Goal: Information Seeking & Learning: Check status

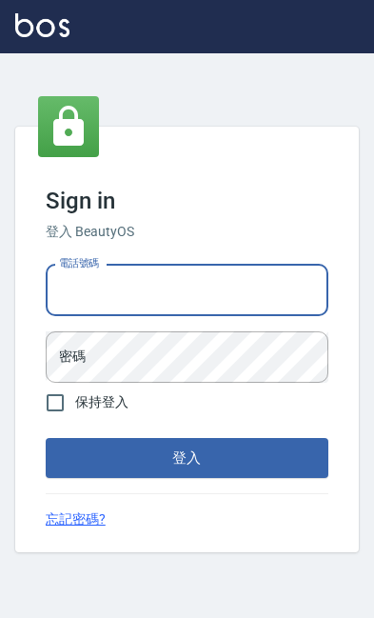
type input "0919522863"
click at [187, 478] on button "登入" at bounding box center [187, 458] width 283 height 40
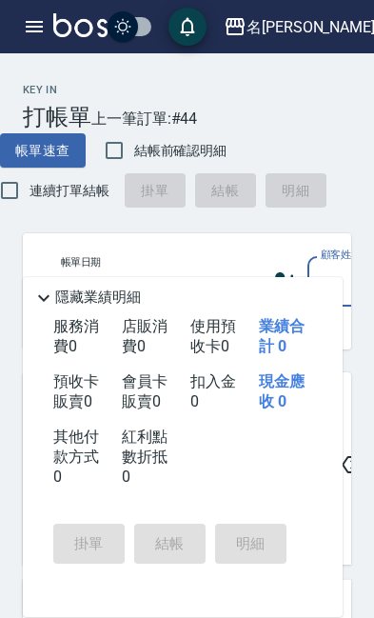
click at [332, 15] on div "名[PERSON_NAME]" at bounding box center [311, 27] width 129 height 24
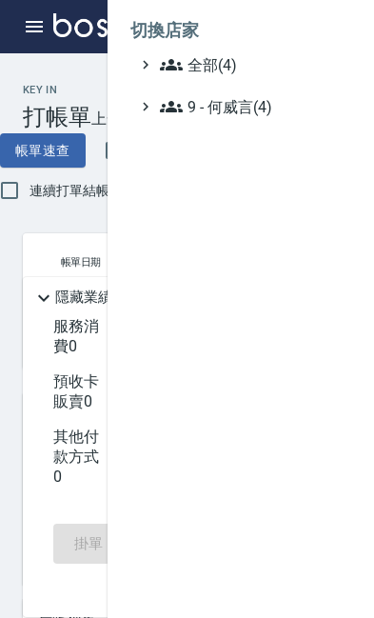
click at [268, 110] on span "9 - 何威言(4)" at bounding box center [252, 106] width 184 height 23
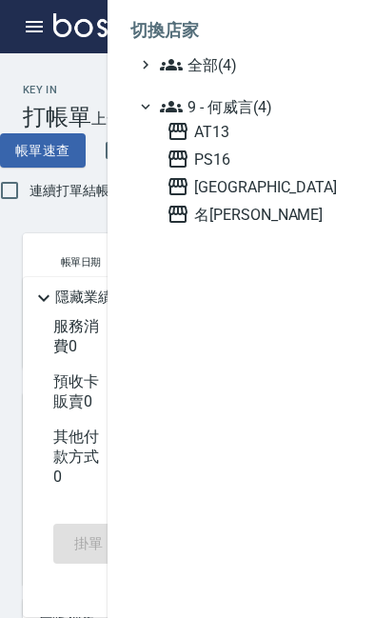
click at [264, 138] on span "AT13" at bounding box center [255, 131] width 177 height 23
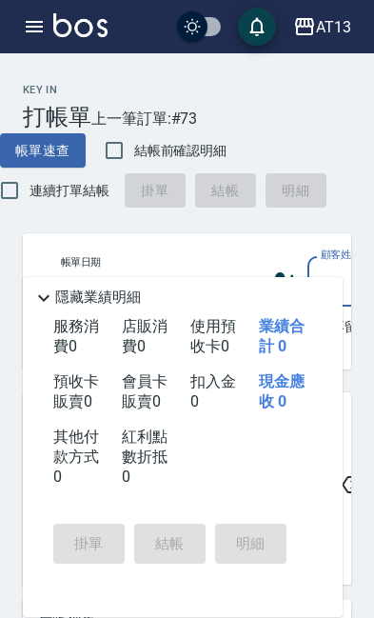
click at [31, 18] on icon "button" at bounding box center [34, 26] width 23 height 23
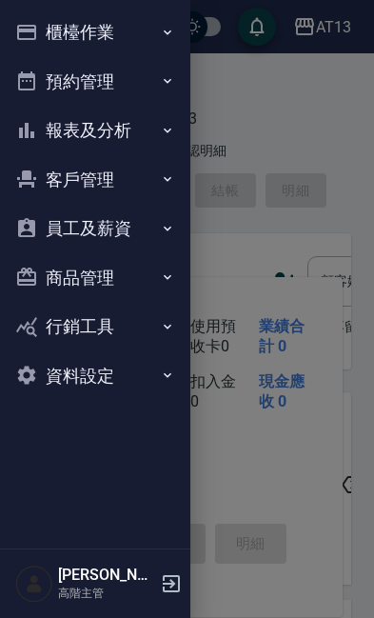
click at [146, 125] on button "報表及分析" at bounding box center [95, 131] width 175 height 50
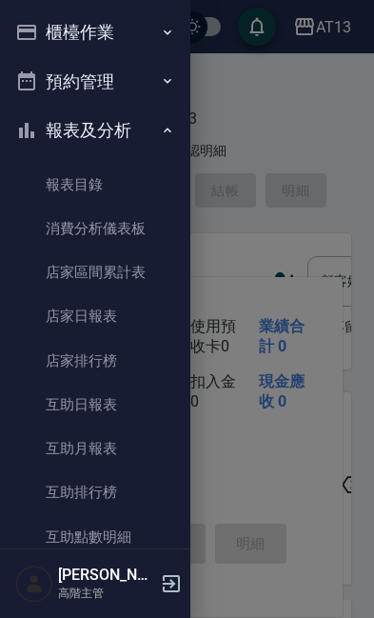
click at [128, 320] on link "店家日報表" at bounding box center [95, 316] width 175 height 44
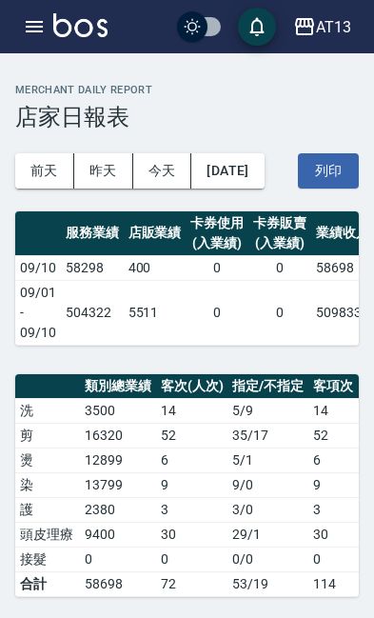
click at [334, 10] on button "AT13" at bounding box center [322, 27] width 73 height 39
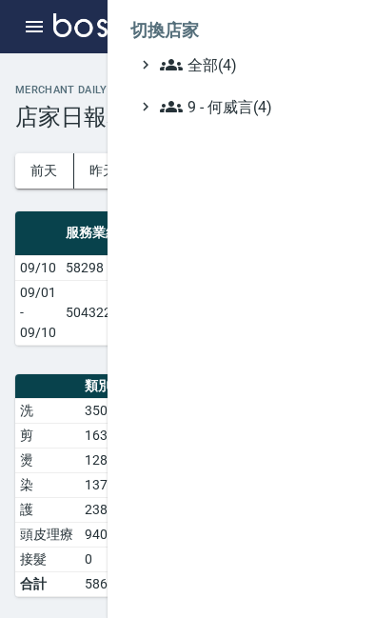
click at [275, 111] on span "9 - 何威言(4)" at bounding box center [252, 106] width 184 height 23
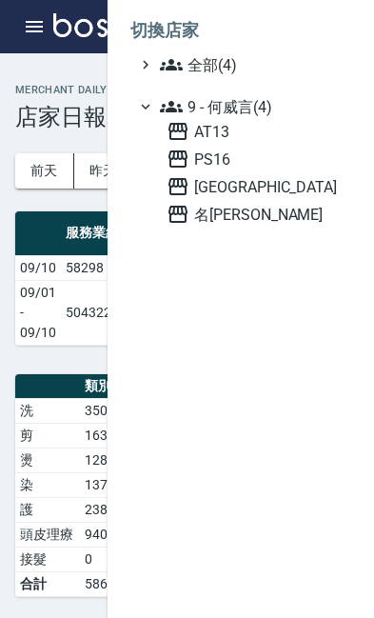
click at [258, 215] on span "名[PERSON_NAME]" at bounding box center [255, 214] width 177 height 23
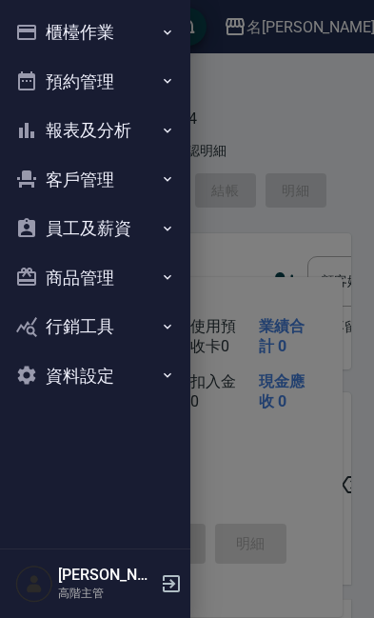
click at [170, 132] on icon "button" at bounding box center [167, 130] width 15 height 15
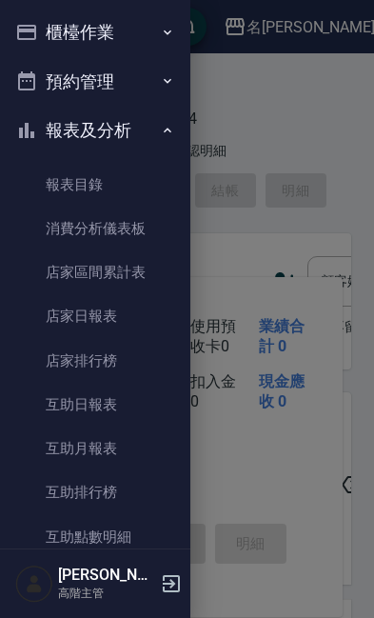
click at [148, 317] on link "店家日報表" at bounding box center [95, 316] width 175 height 44
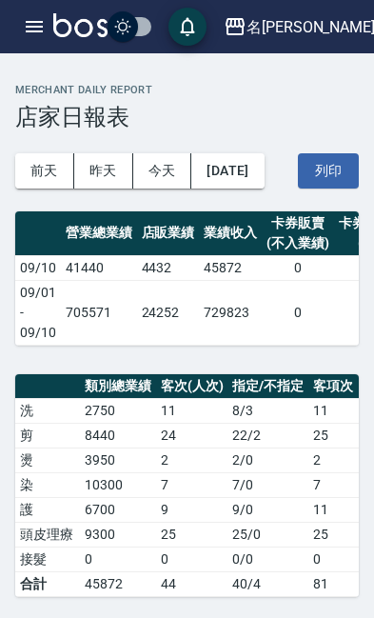
click at [315, 22] on div "名[PERSON_NAME]" at bounding box center [311, 27] width 129 height 24
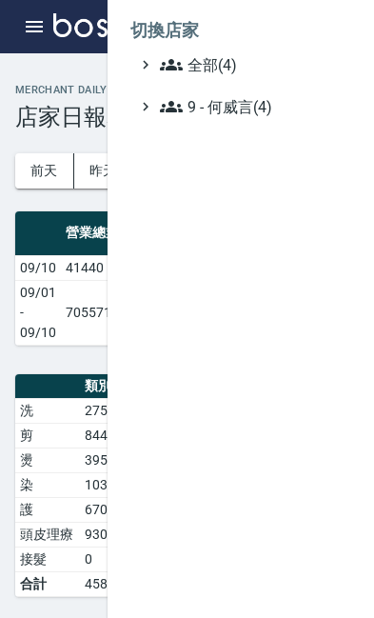
click at [266, 113] on span "9 - 何威言(4)" at bounding box center [252, 106] width 184 height 23
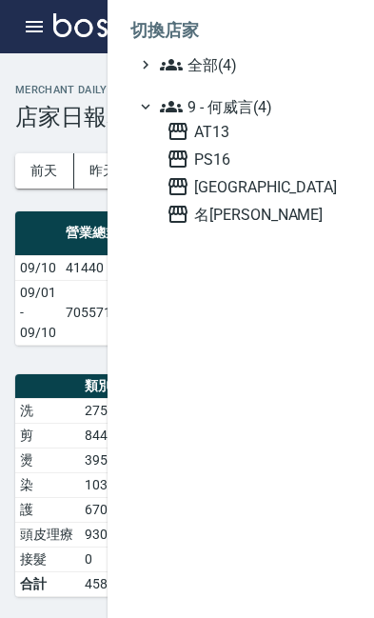
click at [236, 132] on span "AT13" at bounding box center [255, 131] width 177 height 23
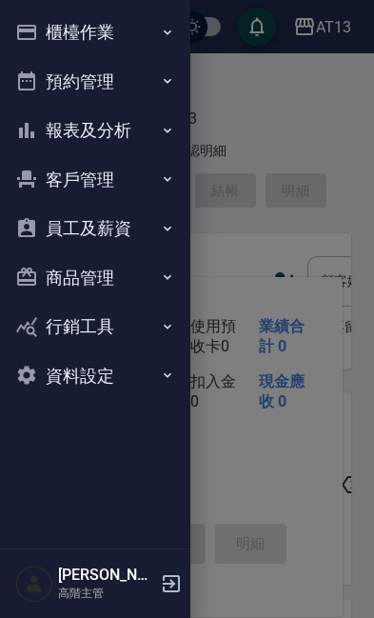
click at [177, 128] on button "報表及分析" at bounding box center [95, 131] width 175 height 50
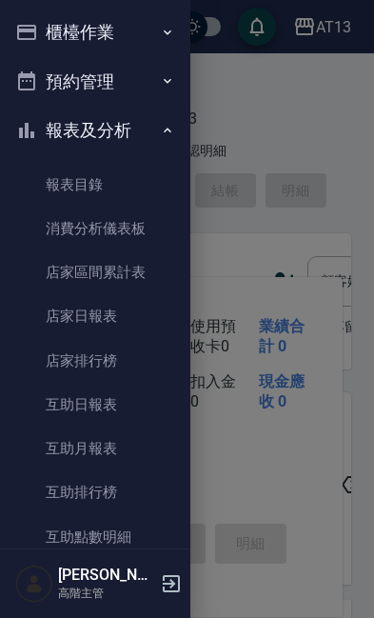
click at [138, 316] on link "店家日報表" at bounding box center [95, 316] width 175 height 44
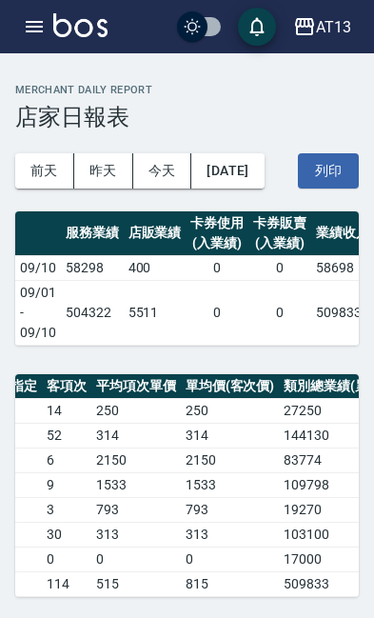
scroll to position [0, 266]
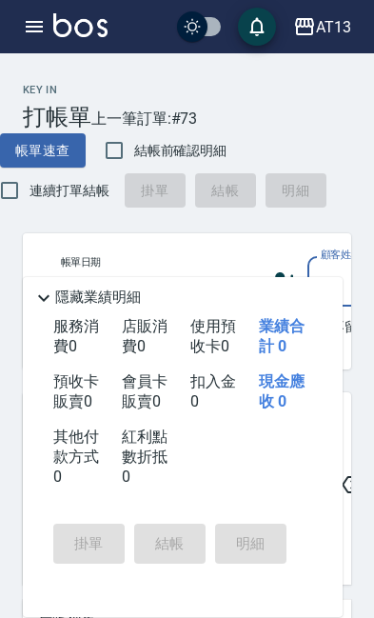
click at [30, 28] on icon "button" at bounding box center [34, 26] width 17 height 11
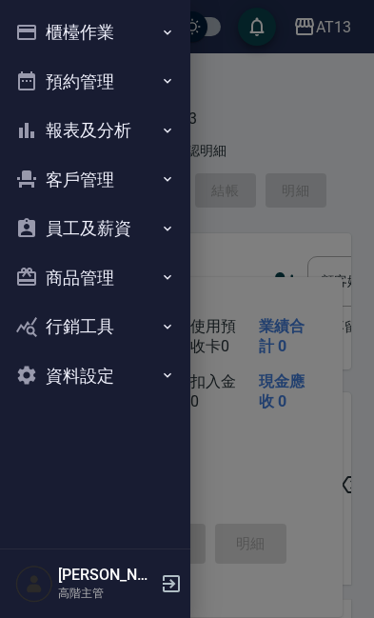
click at [171, 129] on icon "button" at bounding box center [168, 130] width 8 height 5
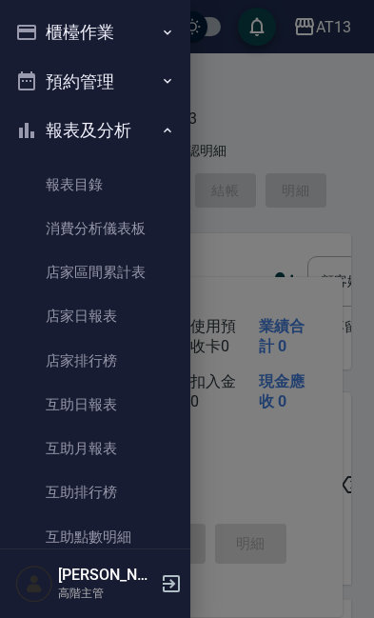
click at [114, 314] on link "店家日報表" at bounding box center [95, 316] width 175 height 44
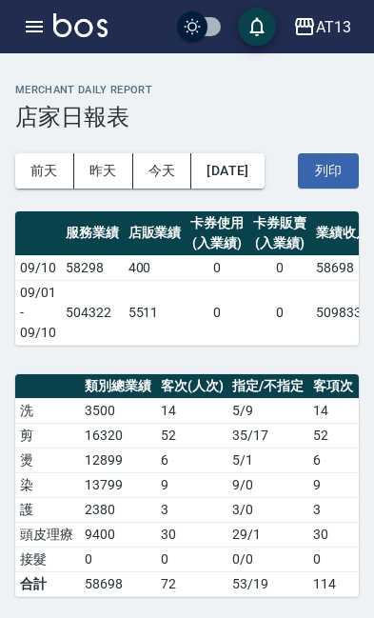
click at [337, 20] on div "AT13" at bounding box center [333, 27] width 35 height 24
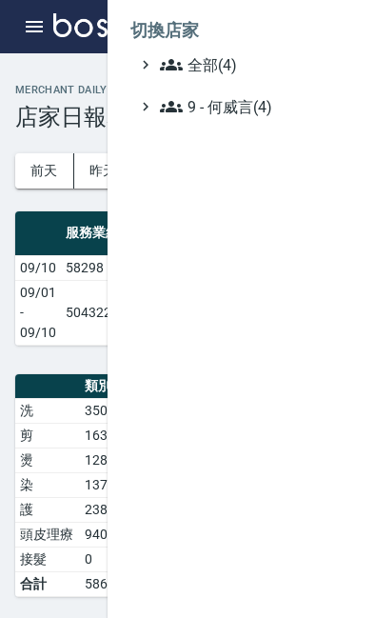
click at [269, 108] on span "9 - 何威言(4)" at bounding box center [252, 106] width 184 height 23
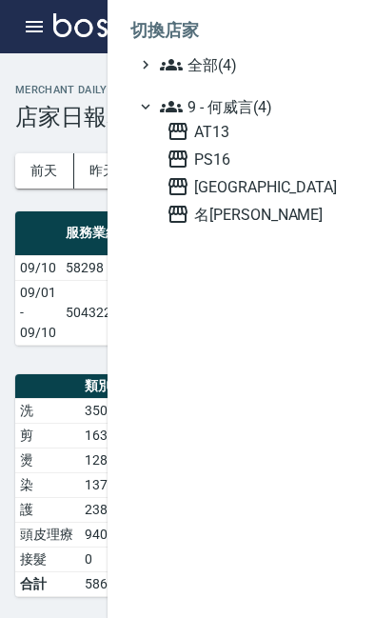
click at [257, 214] on span "名[PERSON_NAME]" at bounding box center [255, 214] width 177 height 23
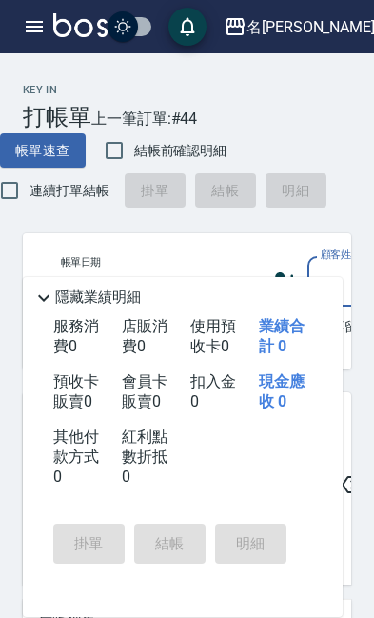
click at [38, 21] on icon "button" at bounding box center [34, 26] width 17 height 11
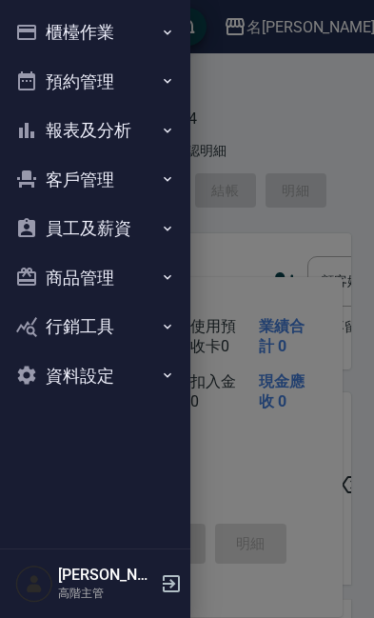
click at [167, 128] on icon "button" at bounding box center [167, 130] width 15 height 15
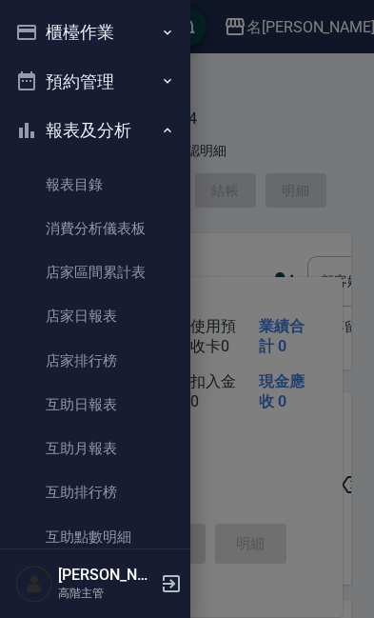
click at [161, 319] on link "店家日報表" at bounding box center [95, 316] width 175 height 44
